Goal: Browse casually: Explore the website without a specific task or goal

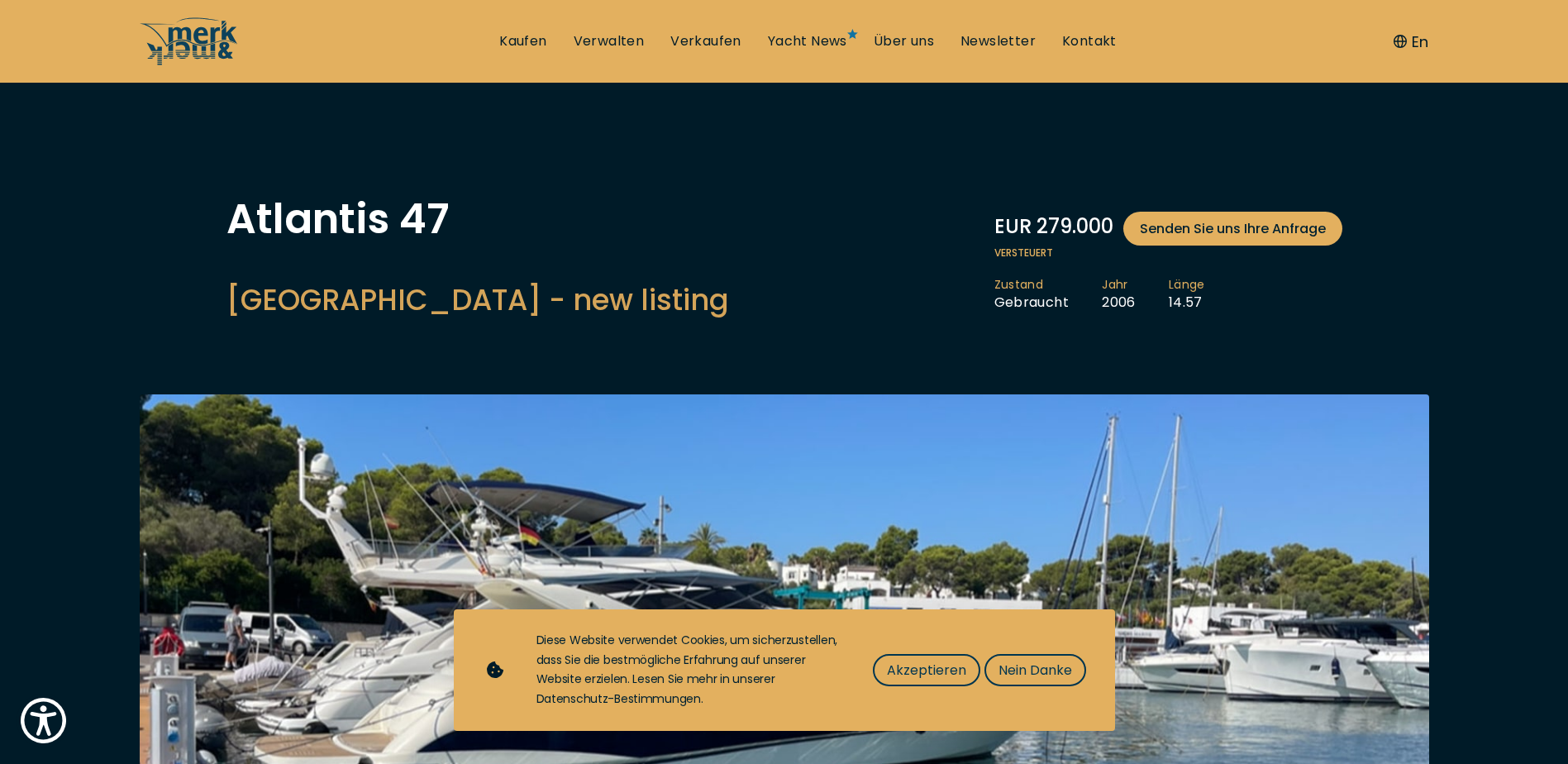
drag, startPoint x: 1025, startPoint y: 670, endPoint x: 1012, endPoint y: 661, distance: 15.8
click at [1025, 668] on span "Nein Danke" at bounding box center [1035, 670] width 74 height 21
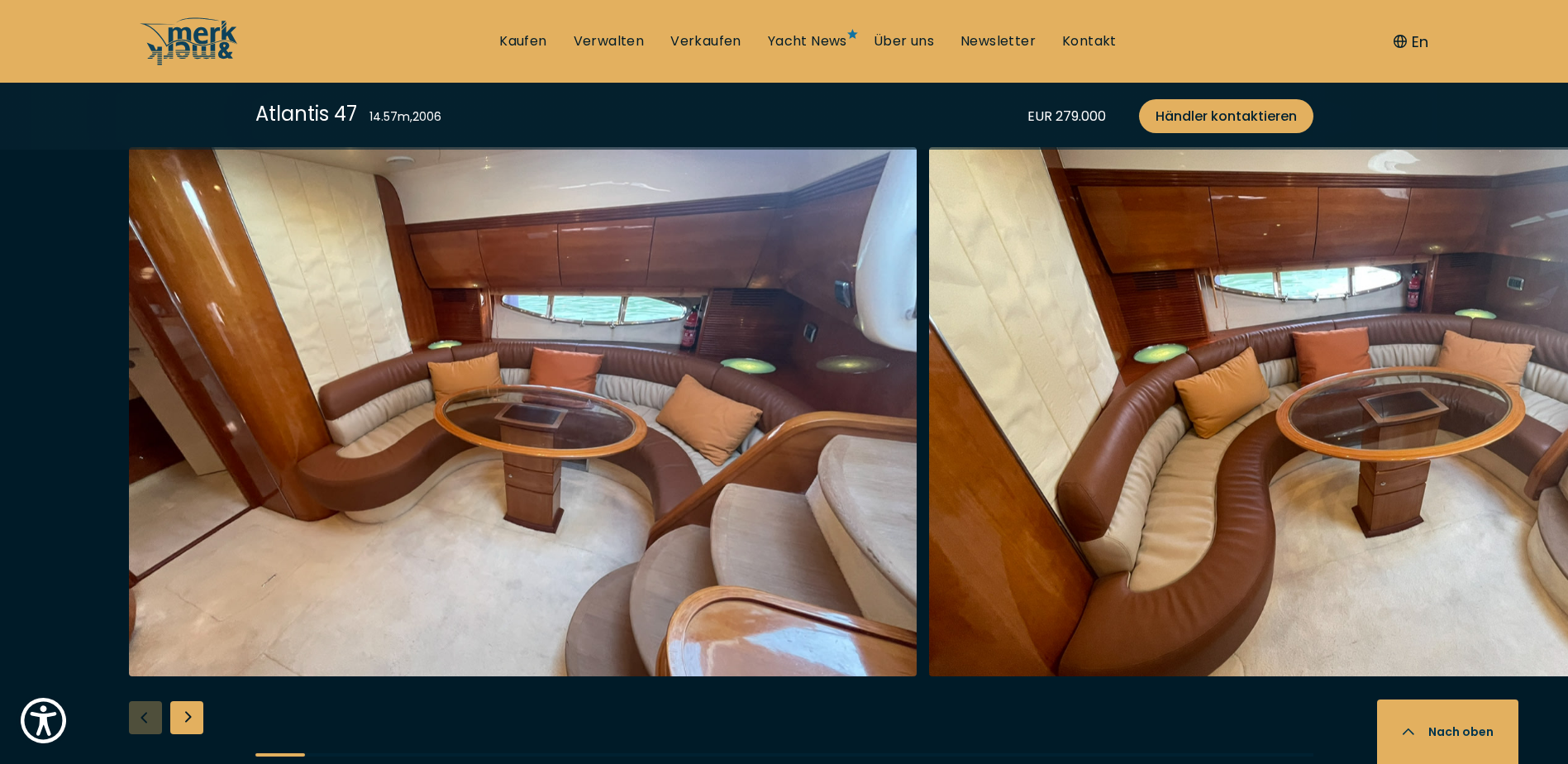
scroll to position [3059, 0]
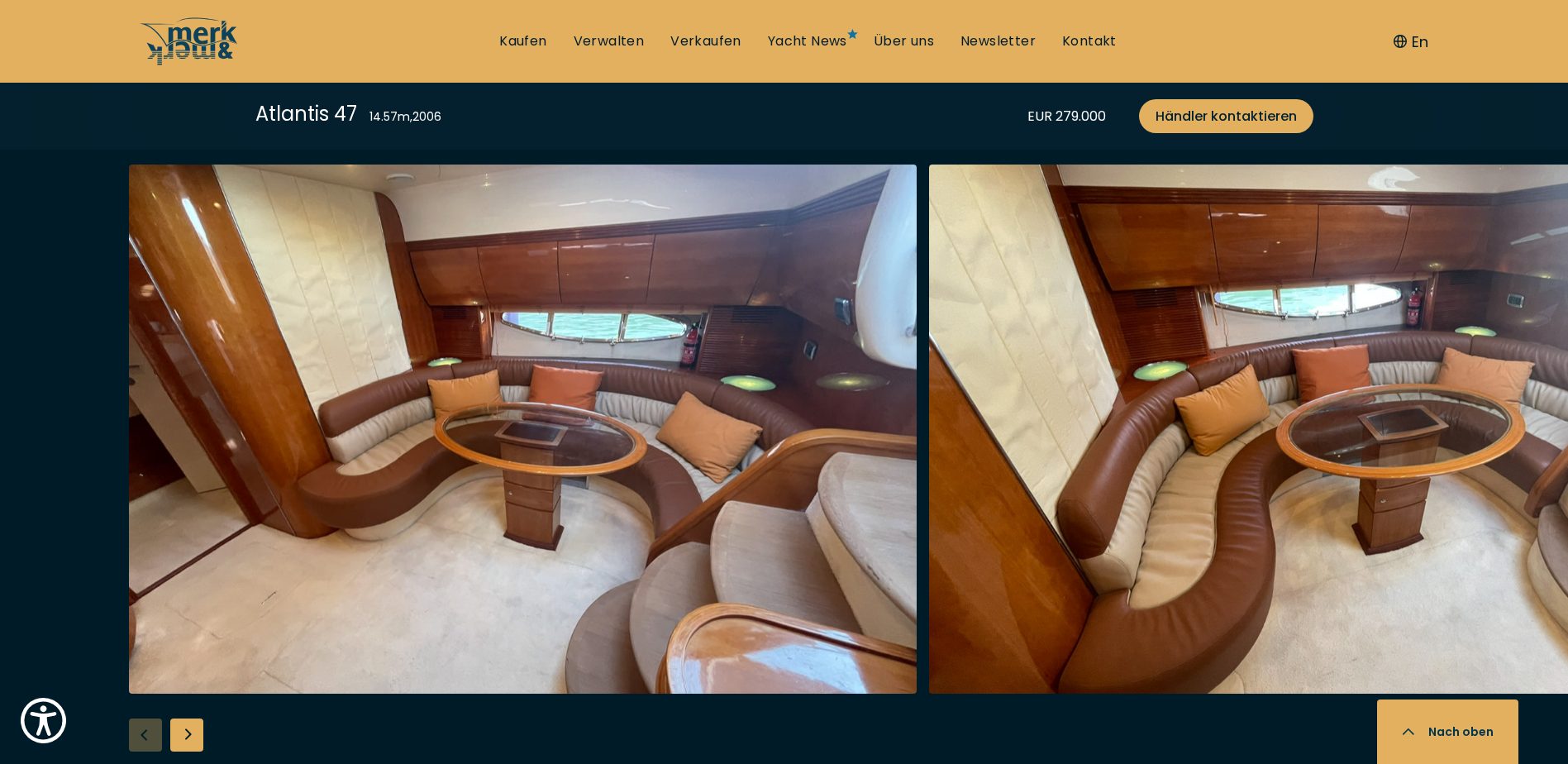
click at [181, 733] on div "Next slide" at bounding box center [187, 735] width 33 height 33
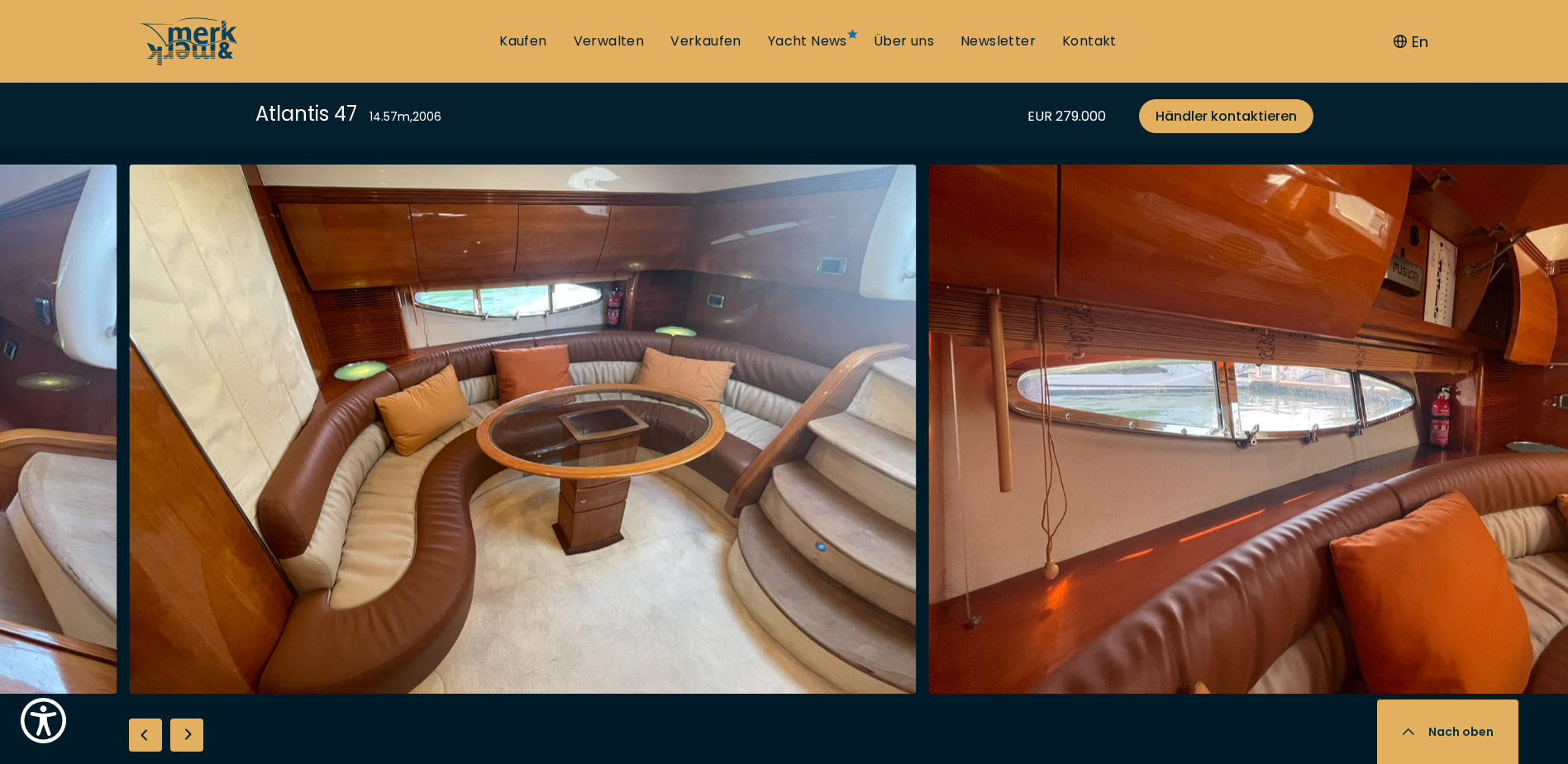
click at [187, 733] on div "Next slide" at bounding box center [187, 735] width 33 height 33
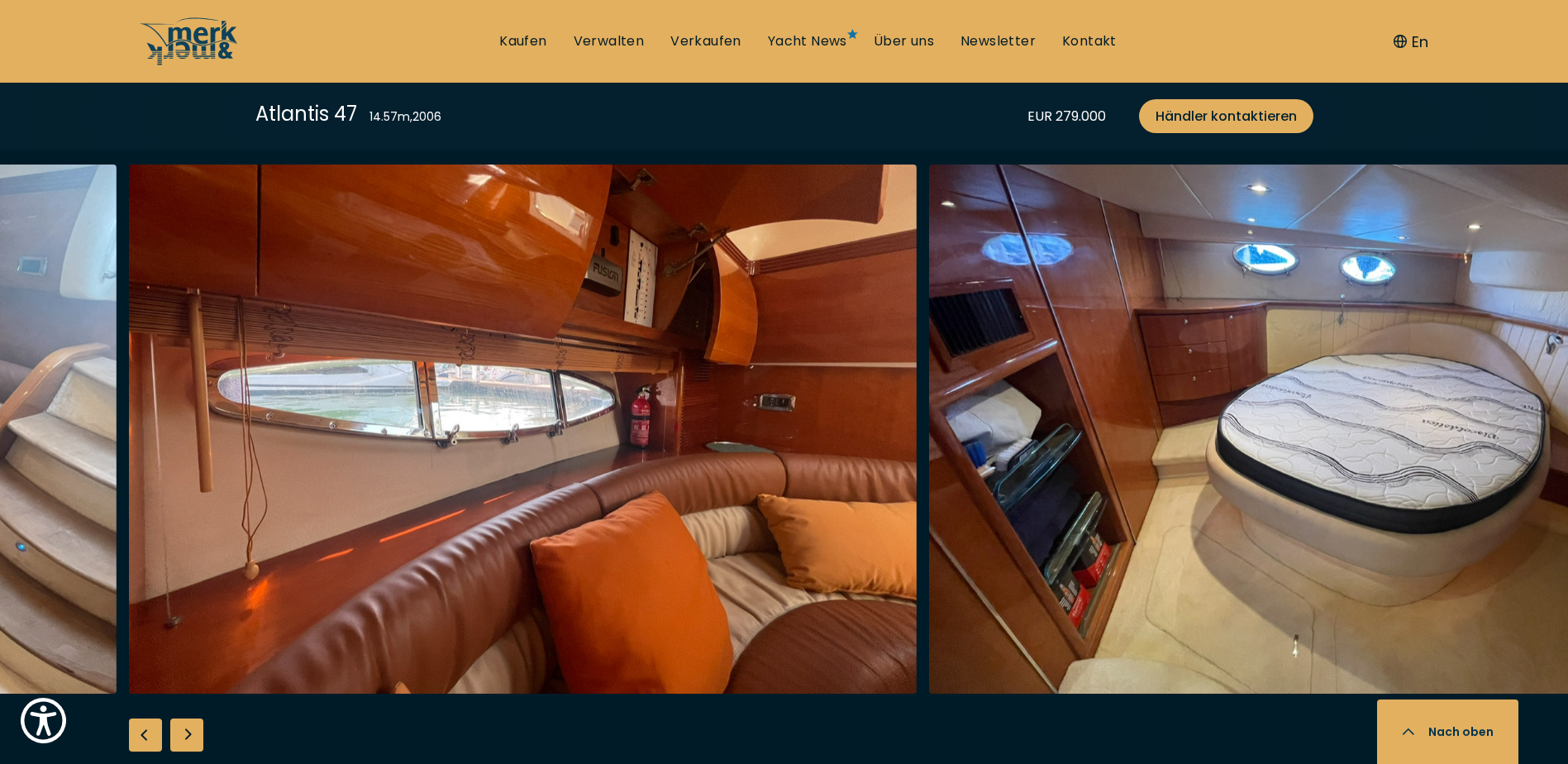
click at [188, 732] on div "Next slide" at bounding box center [187, 735] width 33 height 33
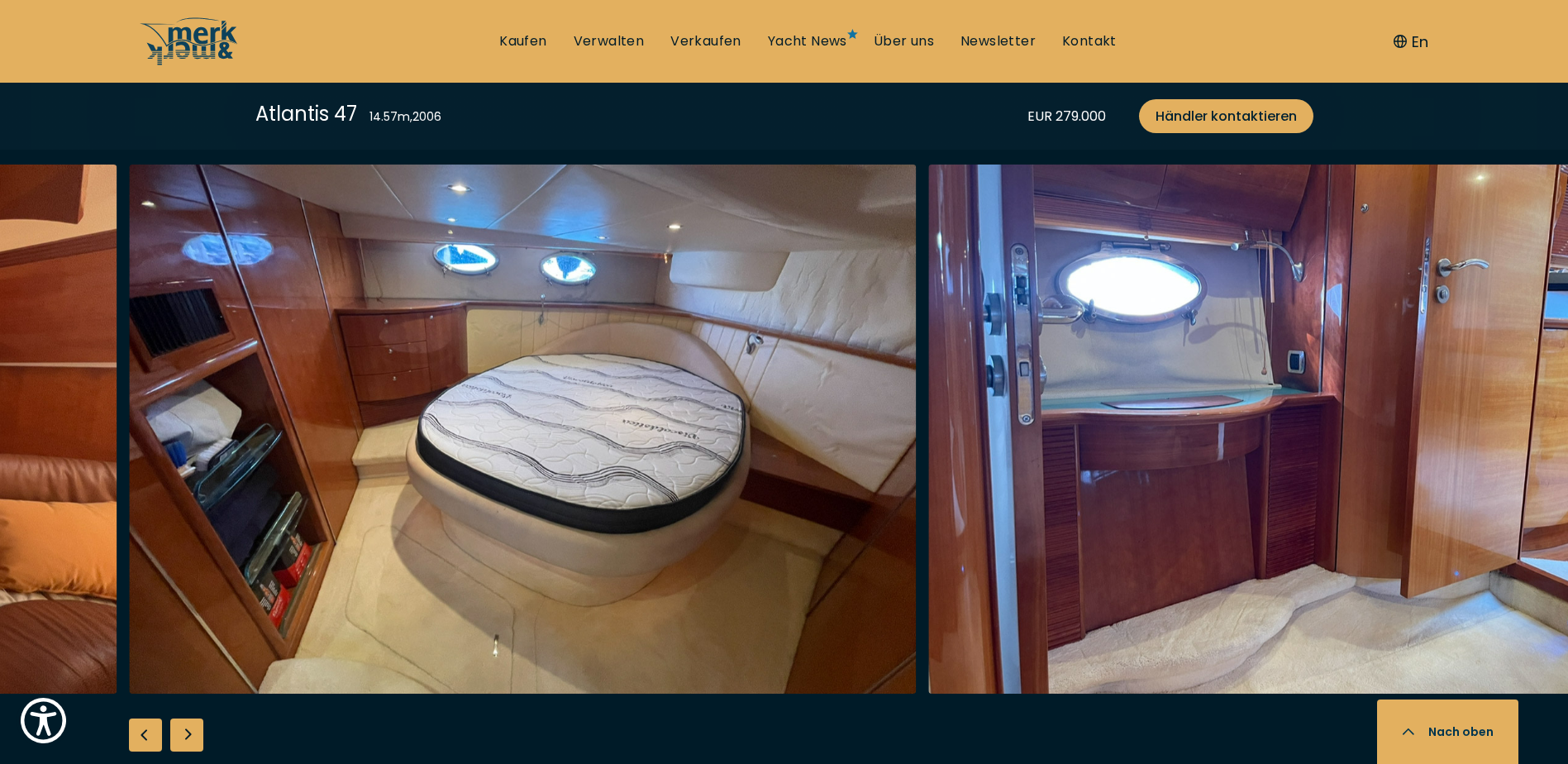
click at [183, 732] on div "Next slide" at bounding box center [187, 735] width 33 height 33
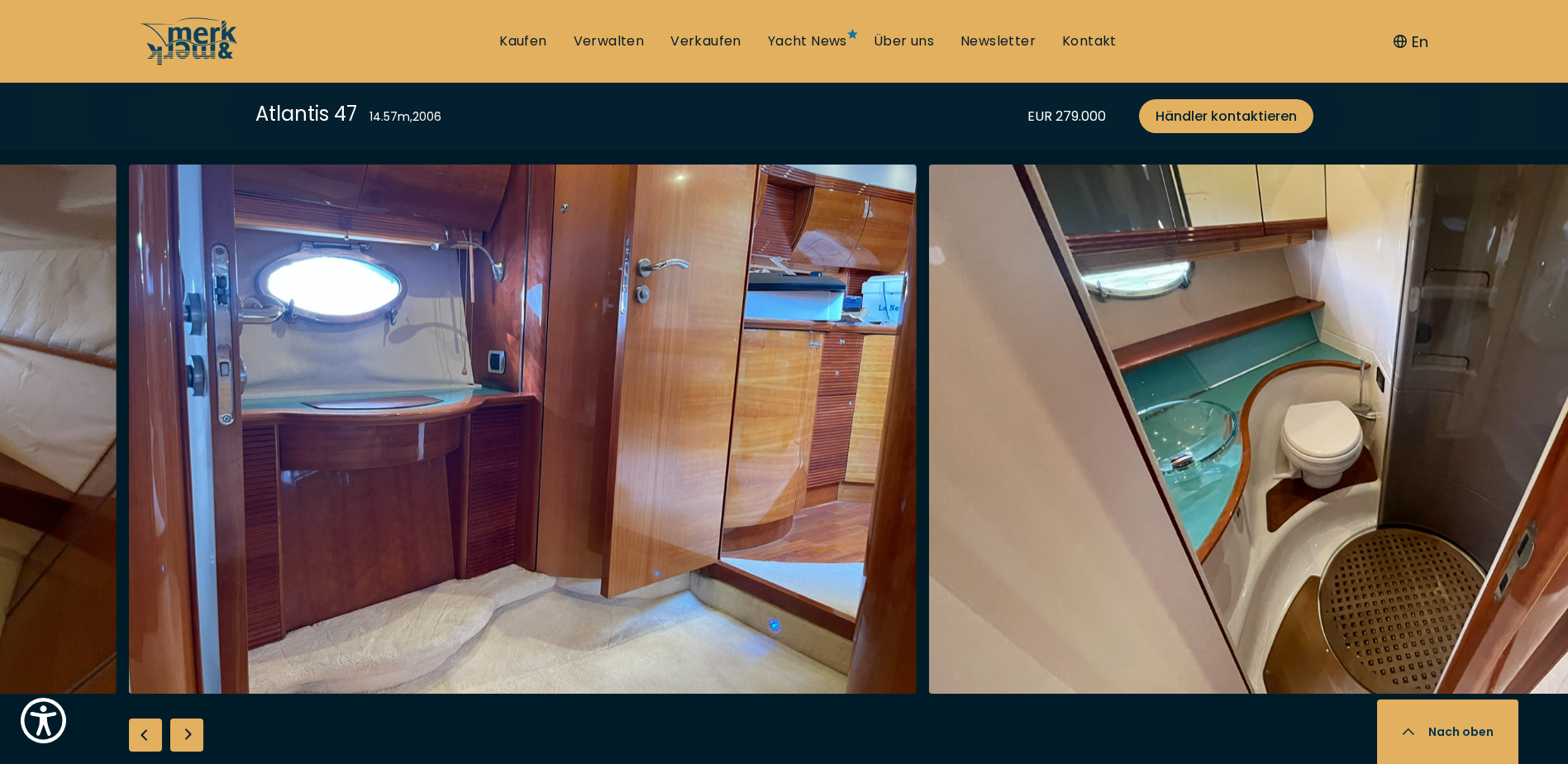
click at [183, 732] on div "Next slide" at bounding box center [187, 735] width 33 height 33
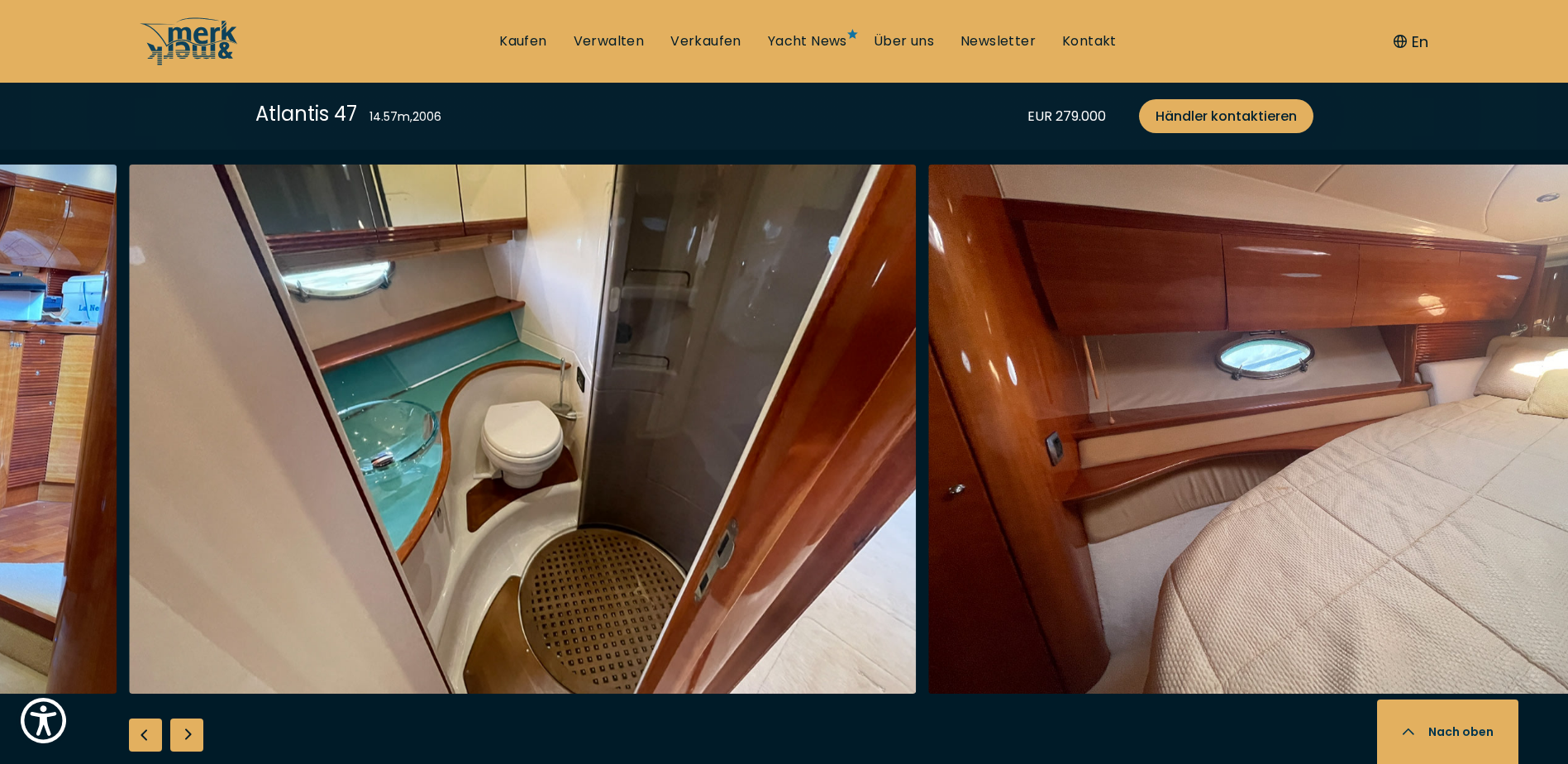
click at [183, 732] on div "Next slide" at bounding box center [187, 735] width 33 height 33
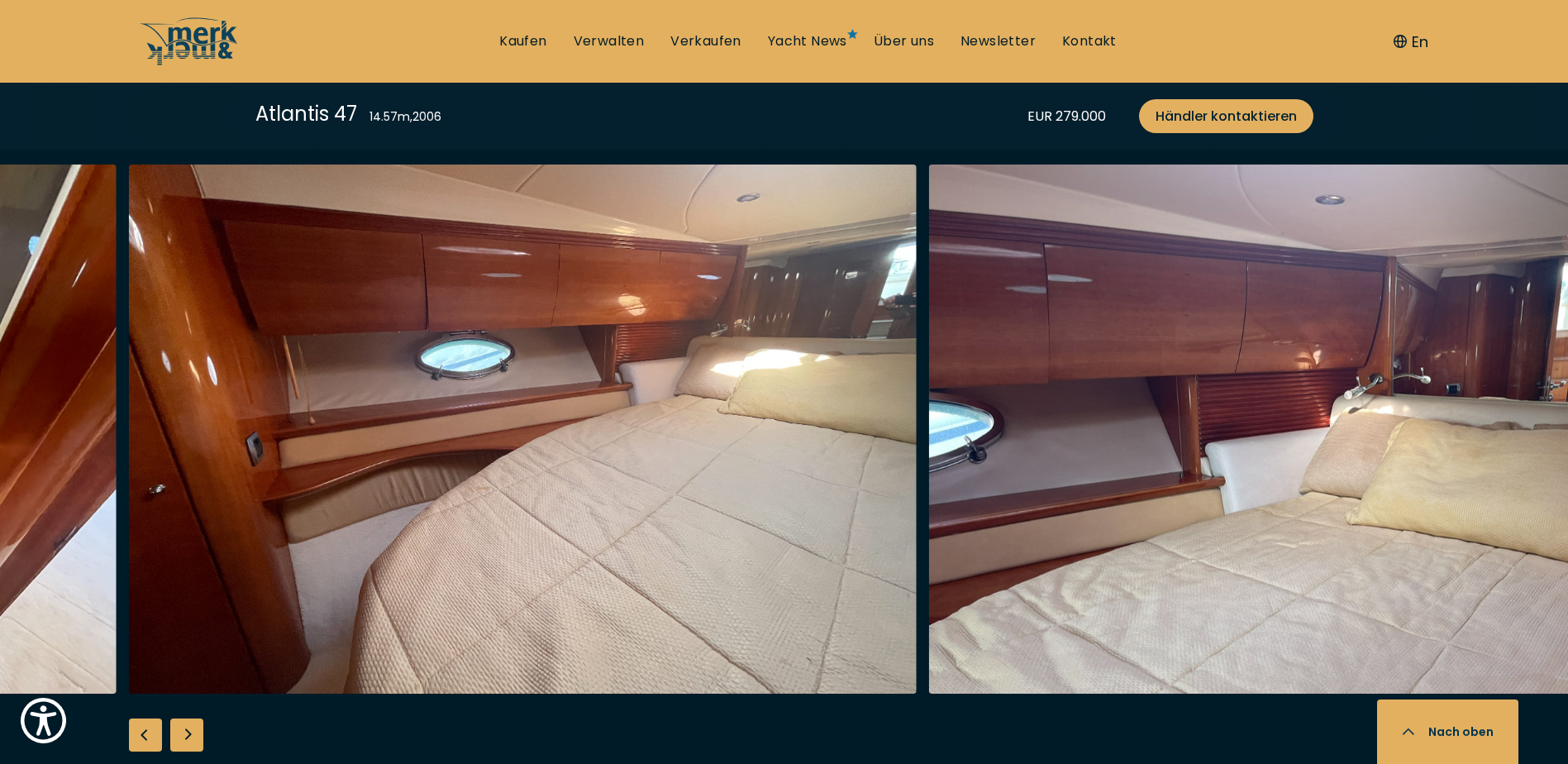
click at [183, 732] on div "Next slide" at bounding box center [187, 735] width 33 height 33
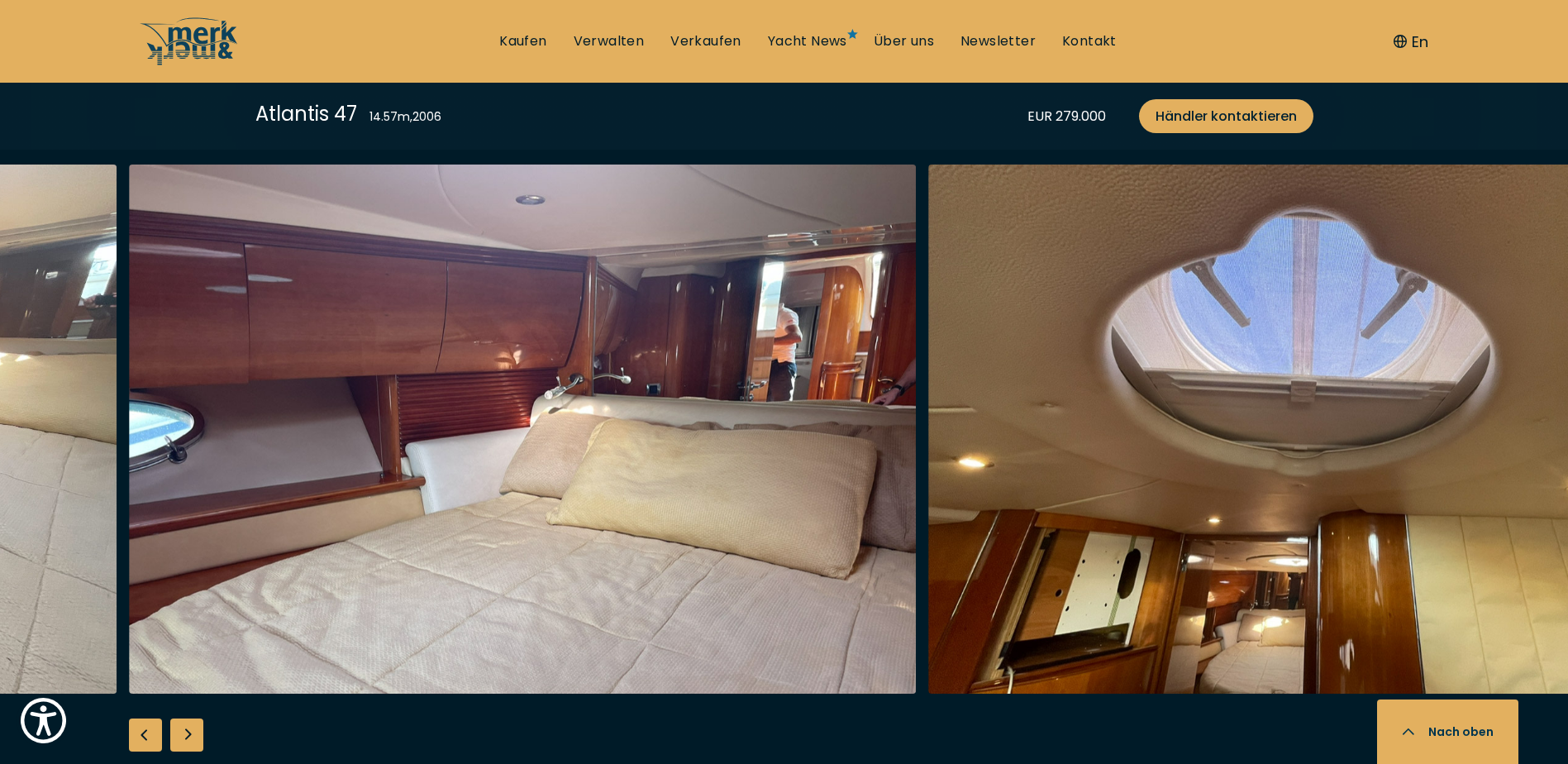
click at [179, 732] on div "Next slide" at bounding box center [187, 735] width 33 height 33
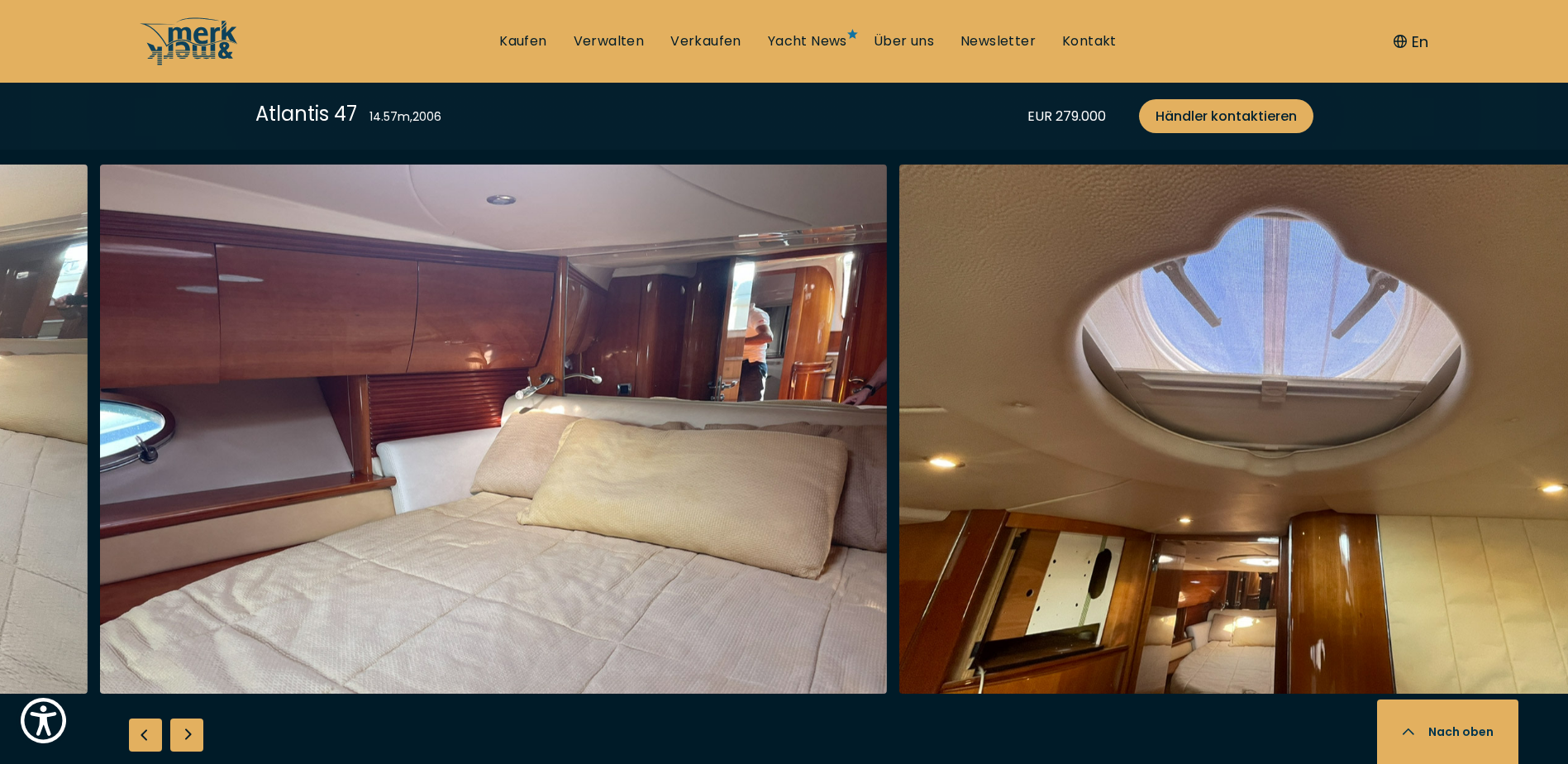
click at [177, 731] on div "Next slide" at bounding box center [187, 735] width 33 height 33
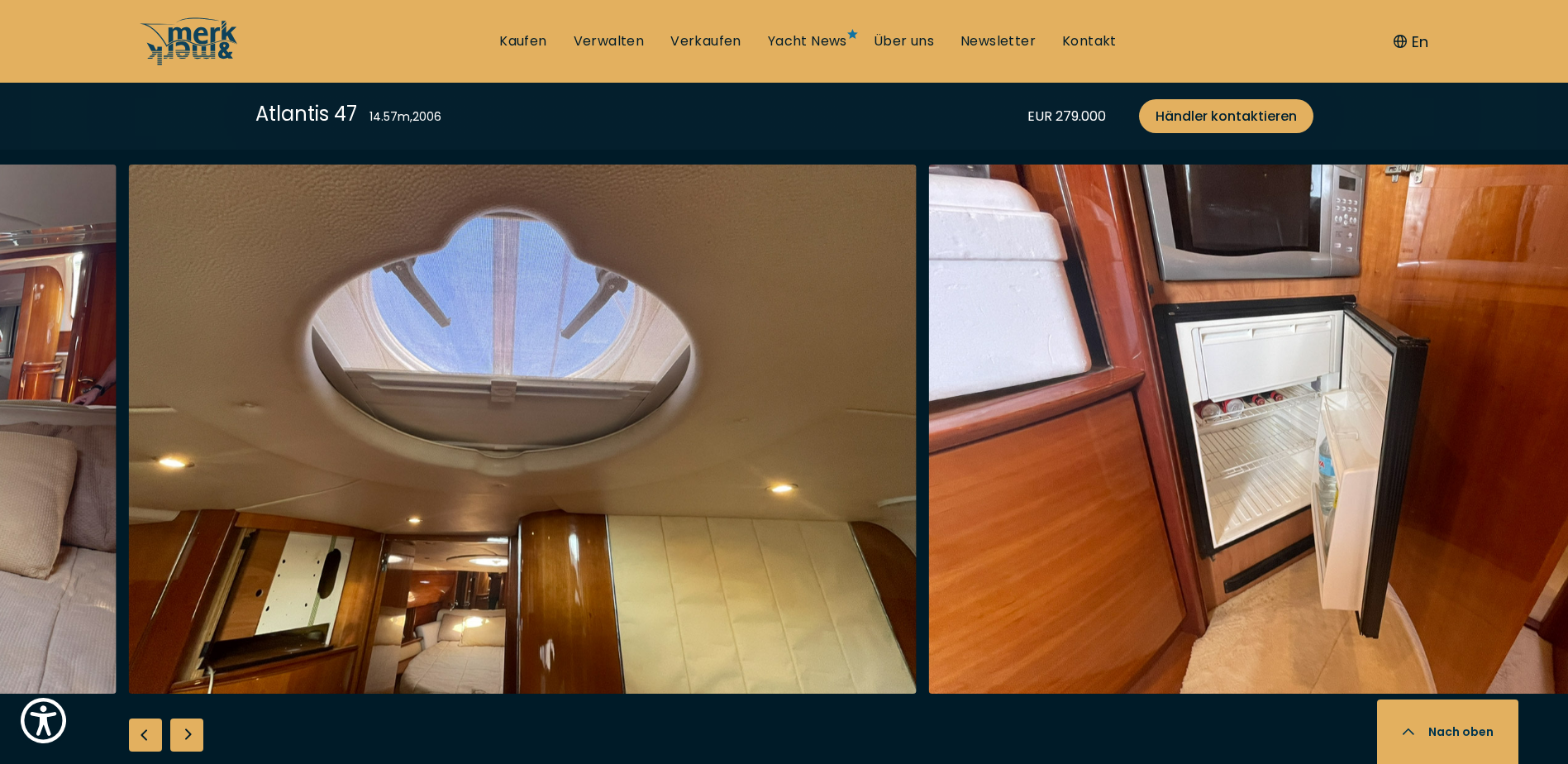
click at [185, 732] on div "Next slide" at bounding box center [187, 735] width 33 height 33
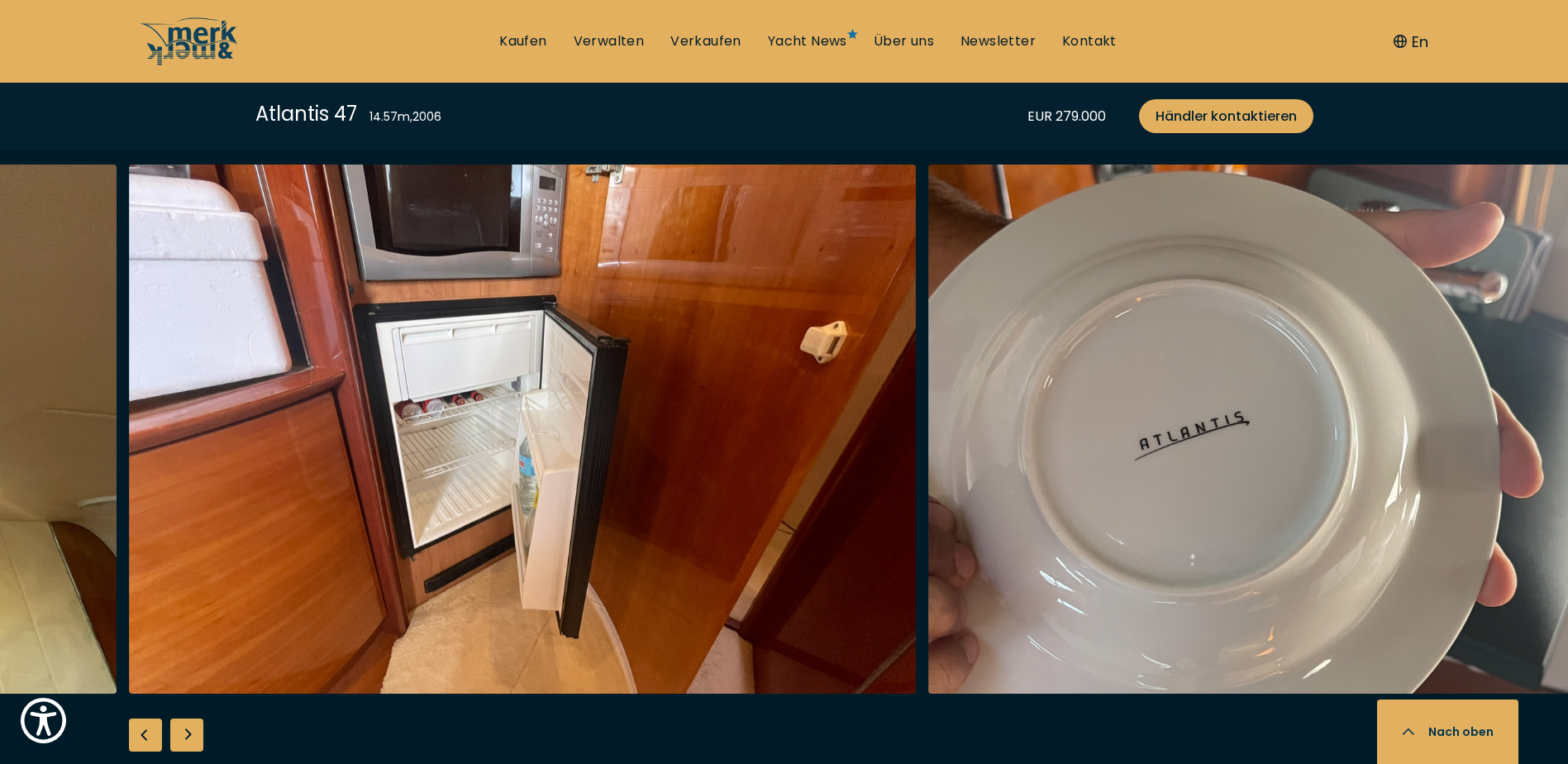
click at [185, 732] on div "Next slide" at bounding box center [187, 735] width 33 height 33
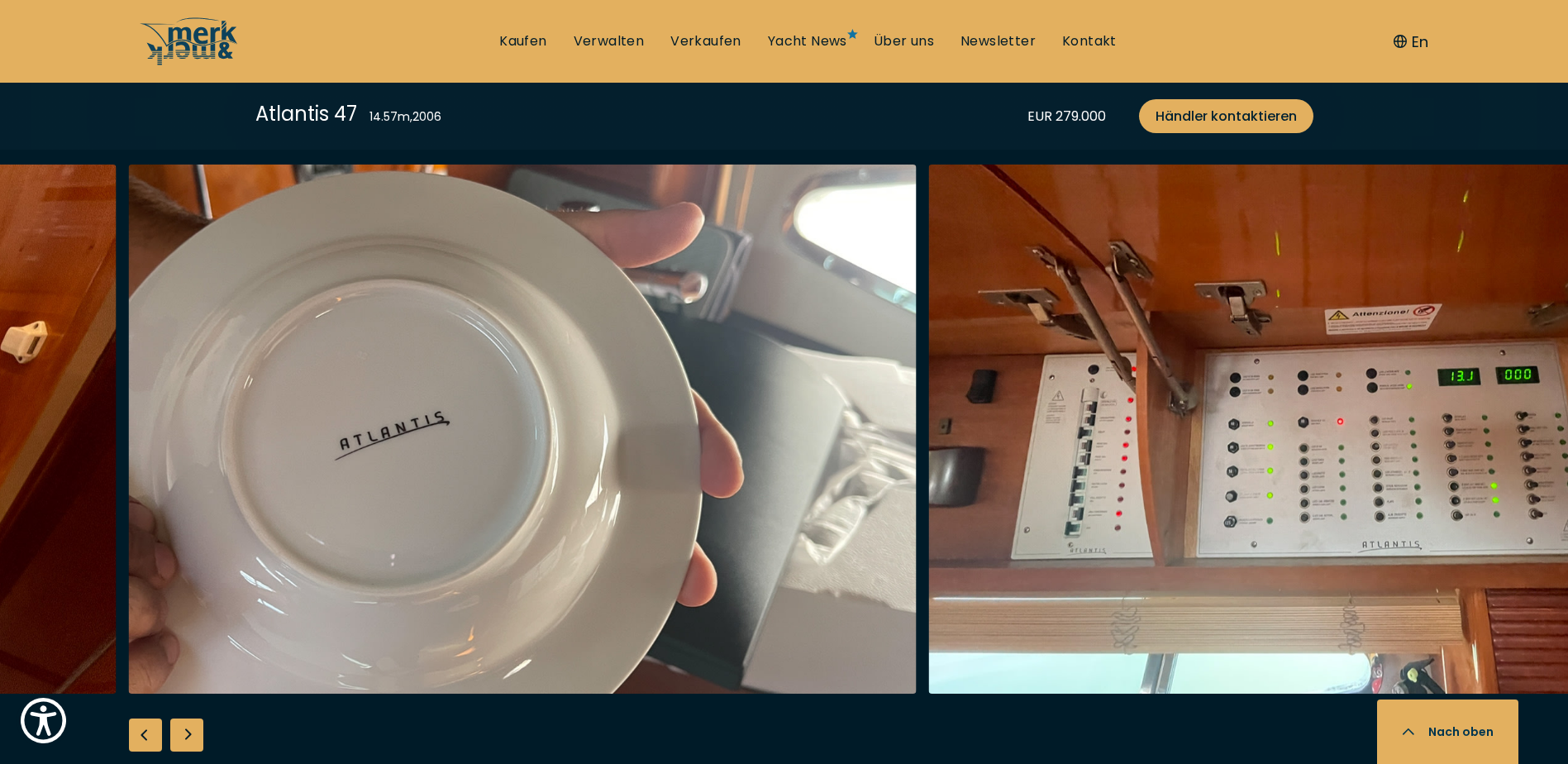
click at [185, 725] on div "Next slide" at bounding box center [187, 735] width 33 height 33
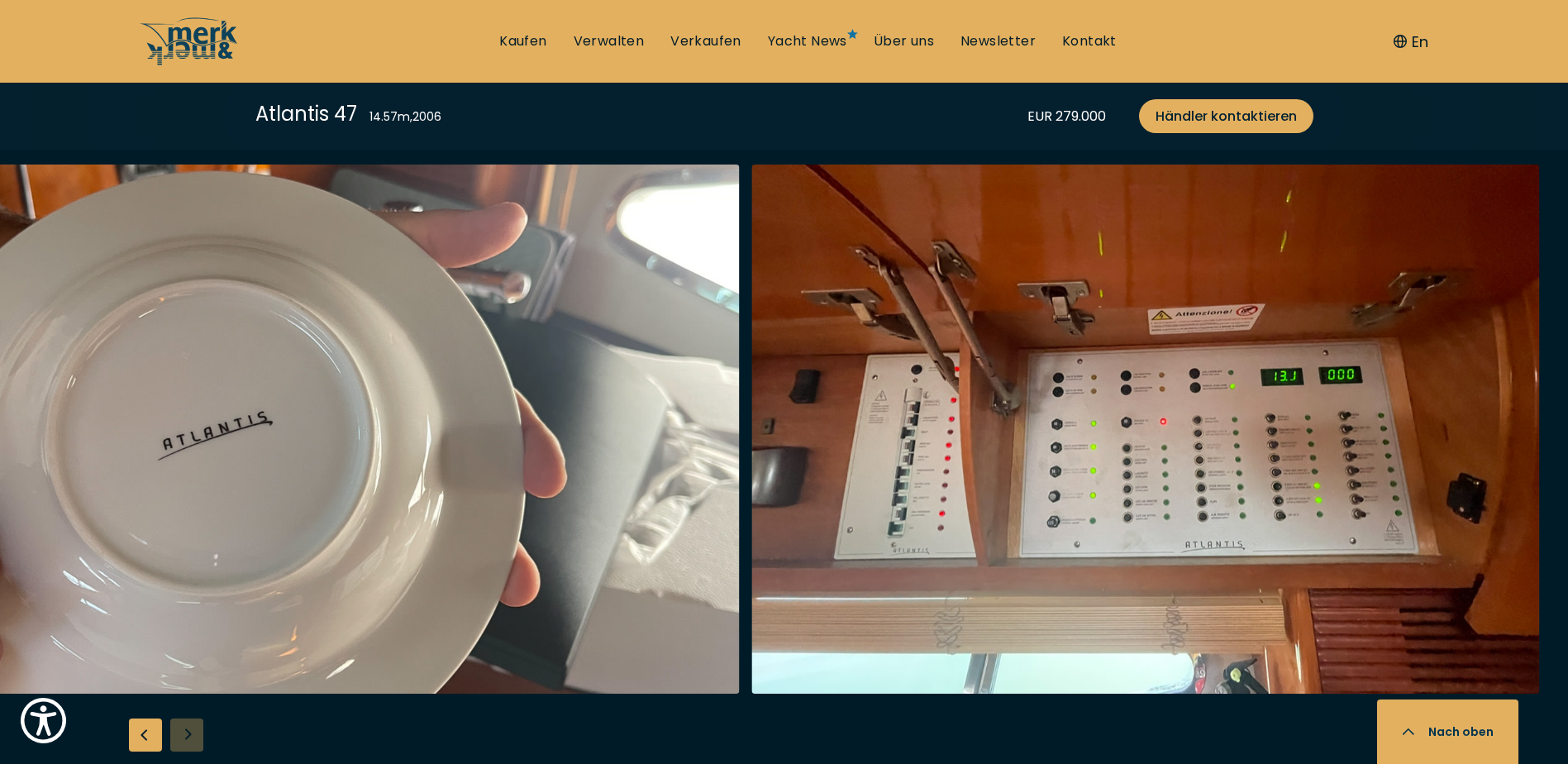
click at [185, 725] on div at bounding box center [784, 483] width 1568 height 637
click at [141, 735] on div "Previous slide" at bounding box center [146, 735] width 33 height 33
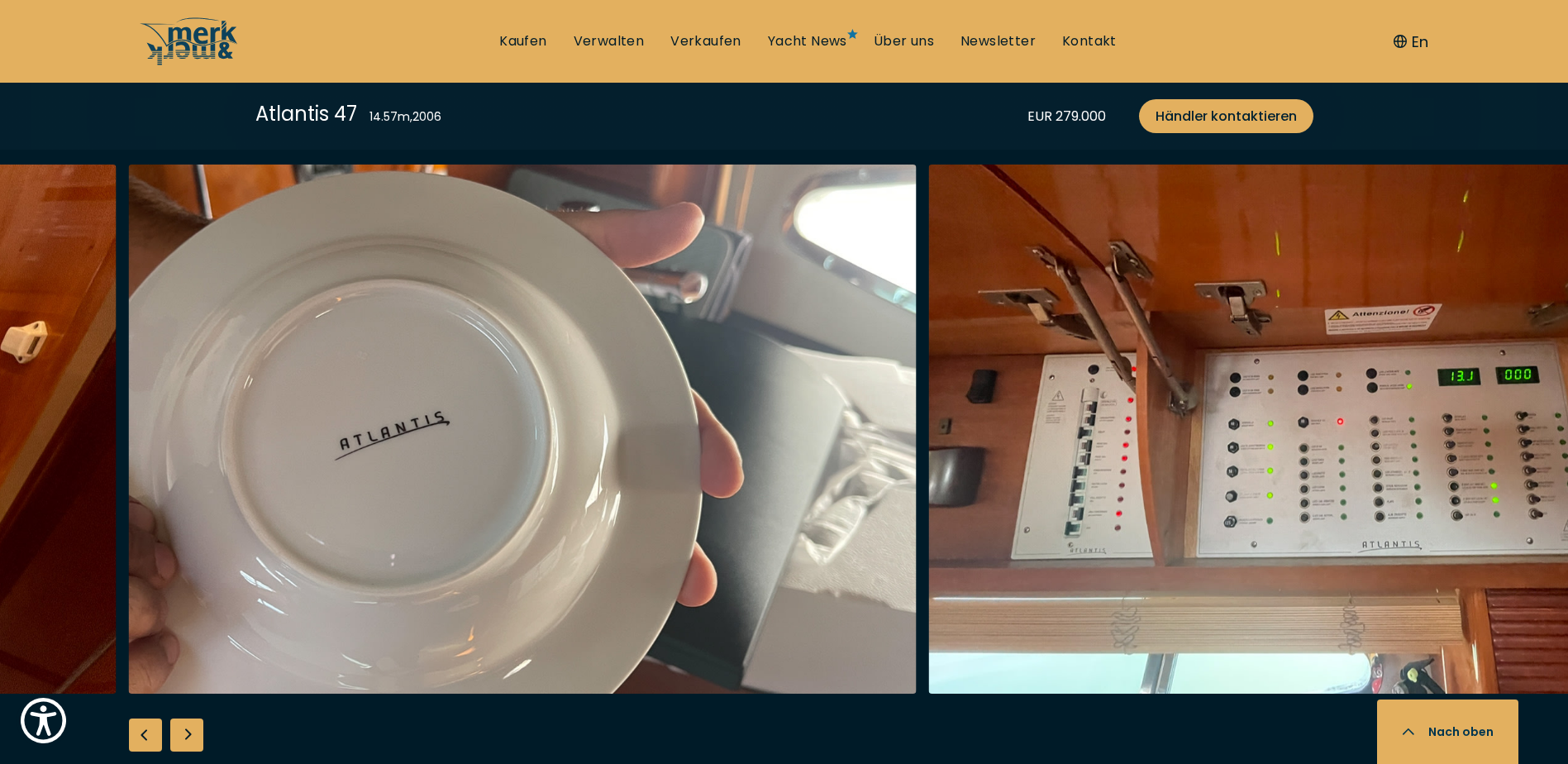
click at [141, 735] on div "Previous slide" at bounding box center [146, 735] width 33 height 33
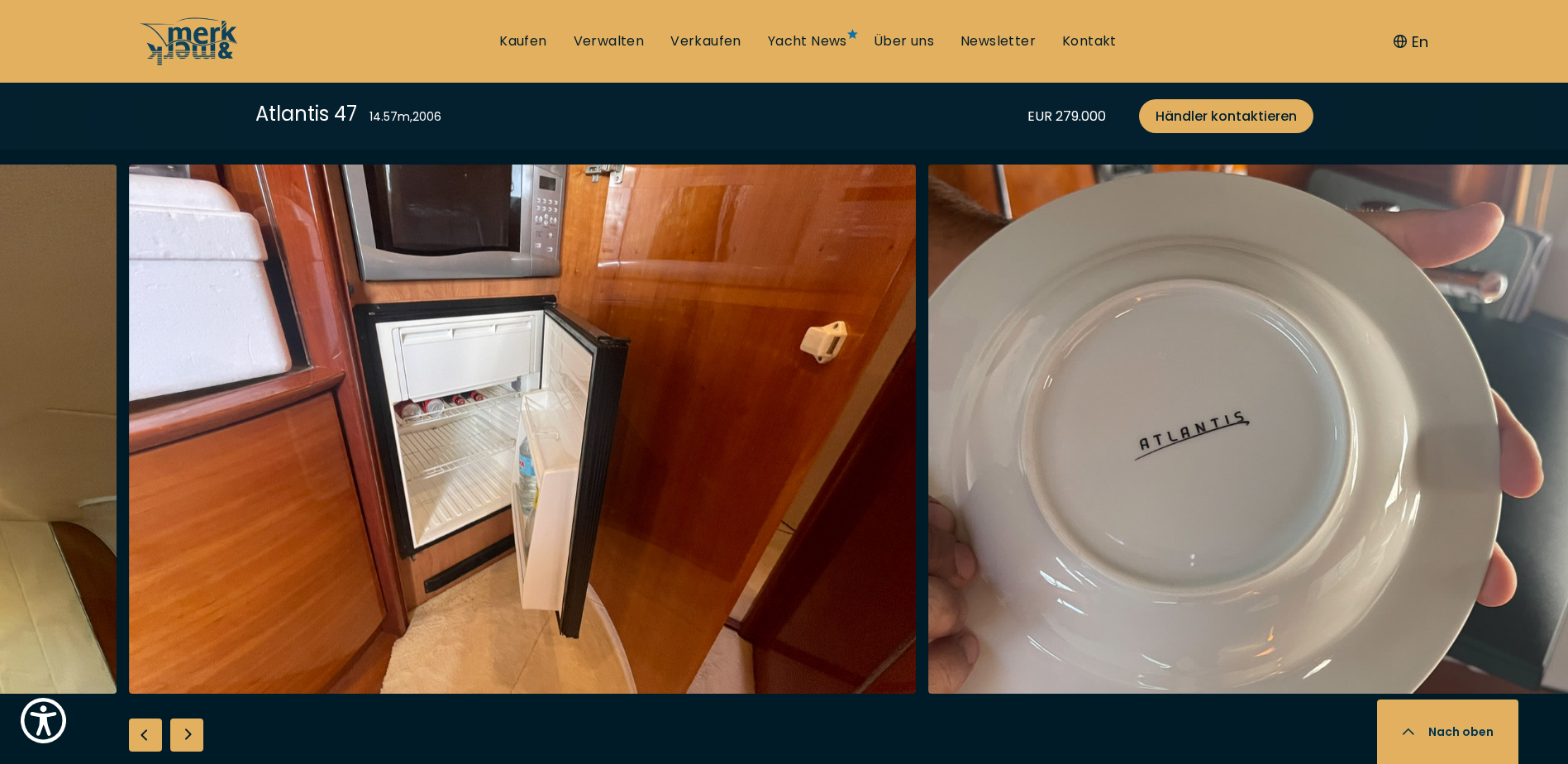
click at [141, 735] on div "Previous slide" at bounding box center [146, 735] width 33 height 33
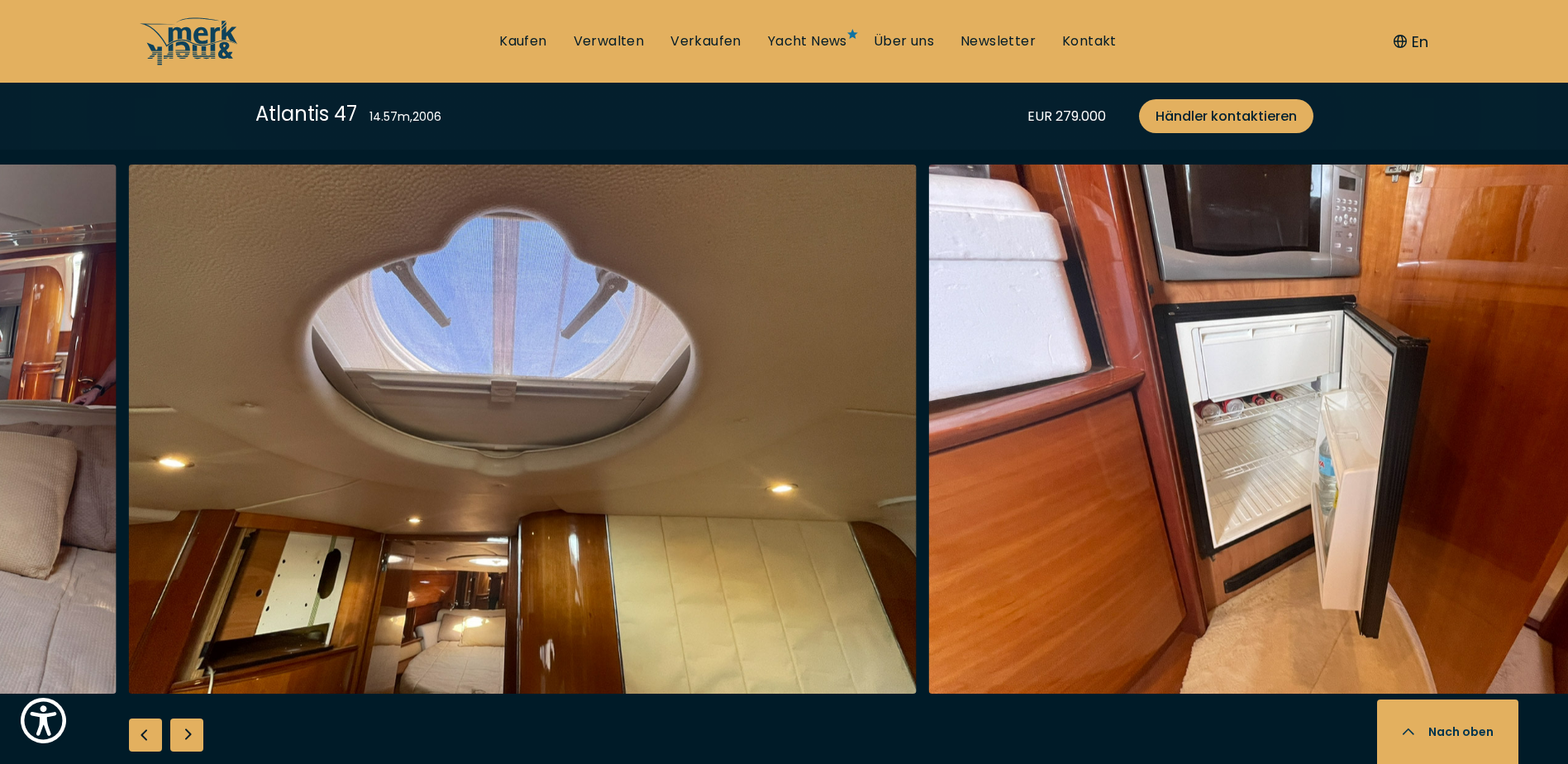
click at [152, 728] on div "Previous slide" at bounding box center [146, 735] width 33 height 33
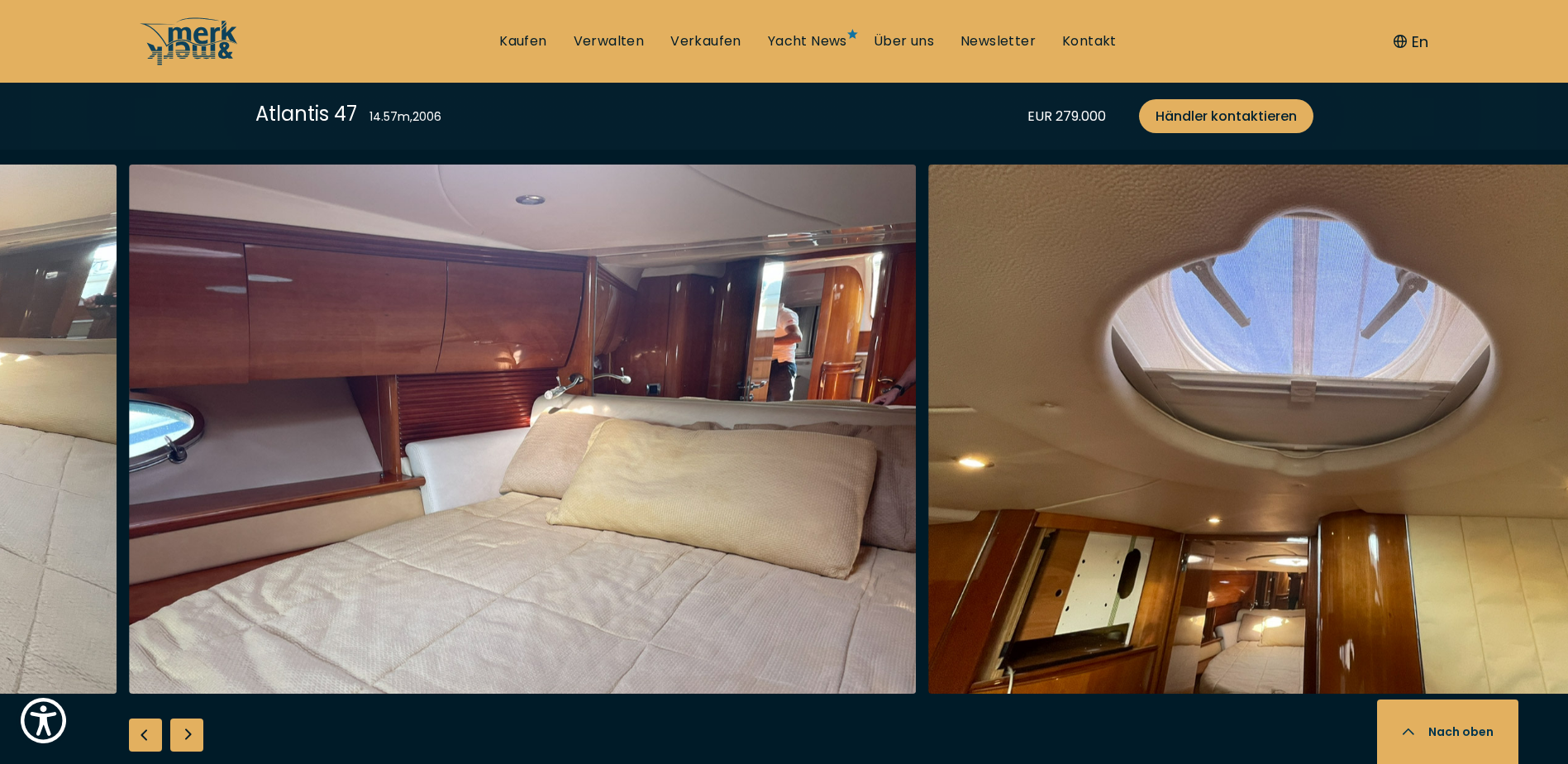
click at [1414, 36] on button "En" at bounding box center [1411, 41] width 35 height 22
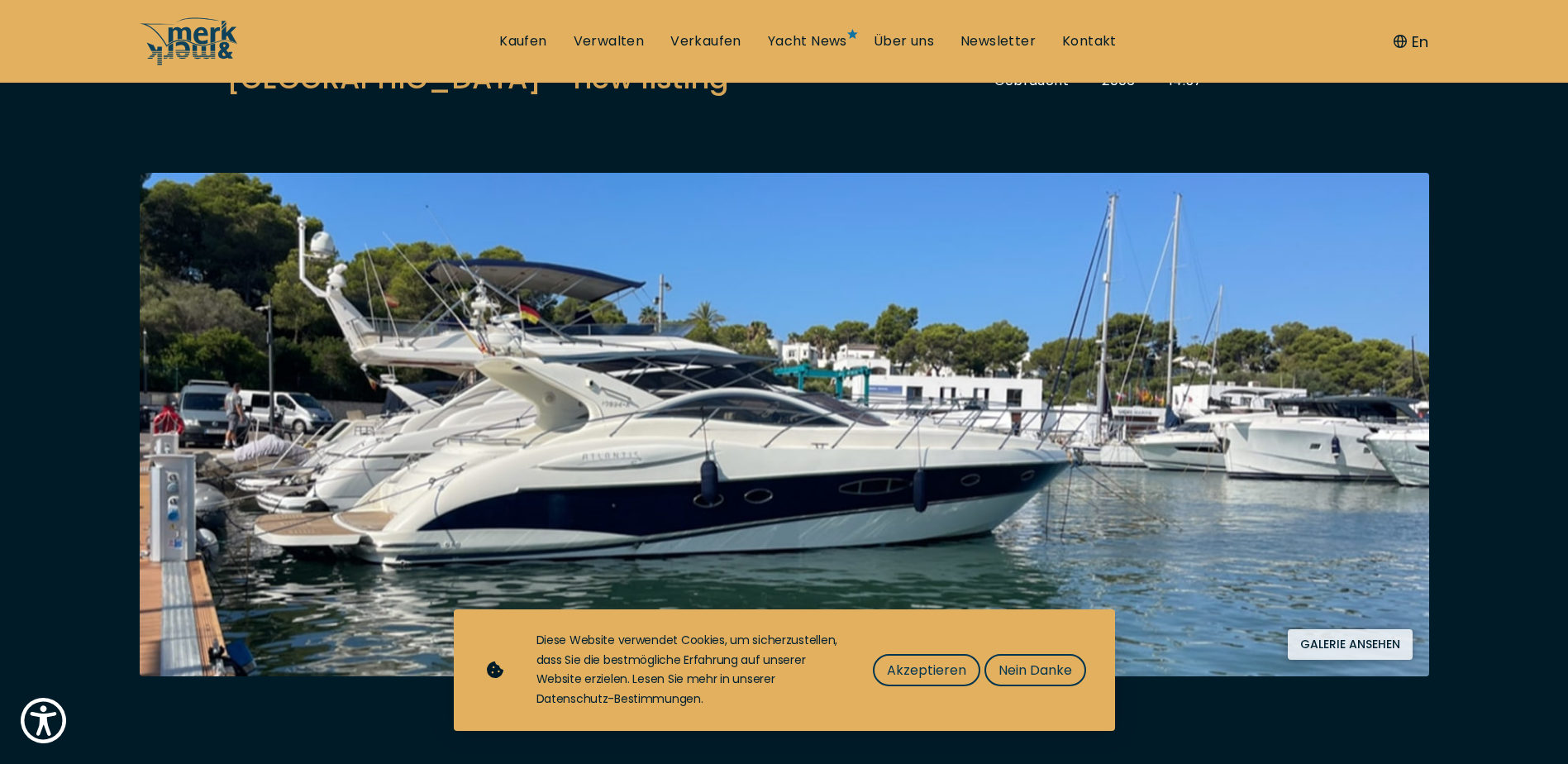
scroll to position [496, 0]
